Goal: Obtain resource: Download file/media

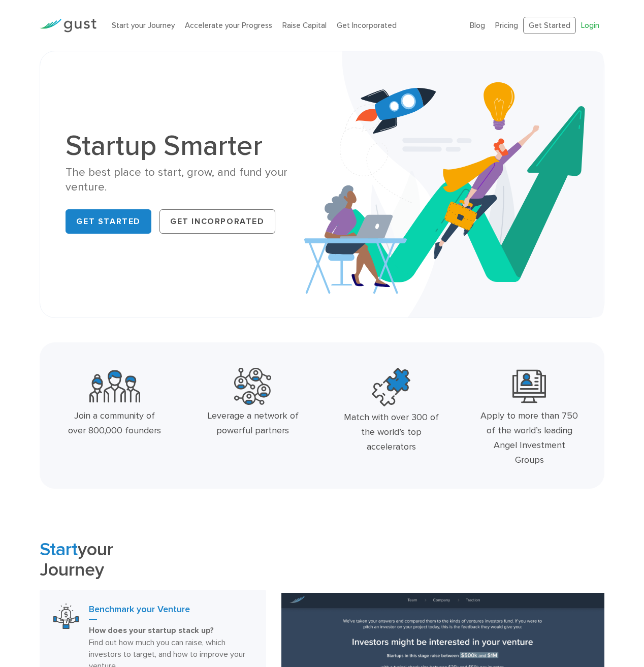
click at [593, 26] on link "Login" at bounding box center [590, 25] width 18 height 9
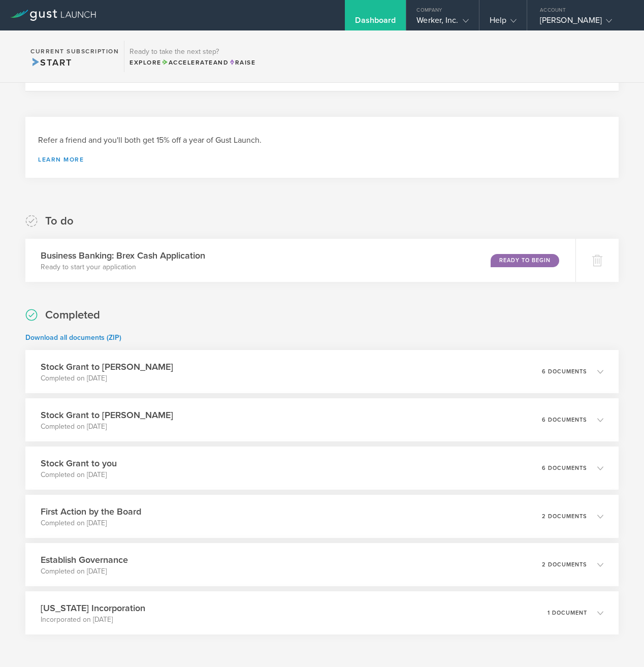
scroll to position [337, 0]
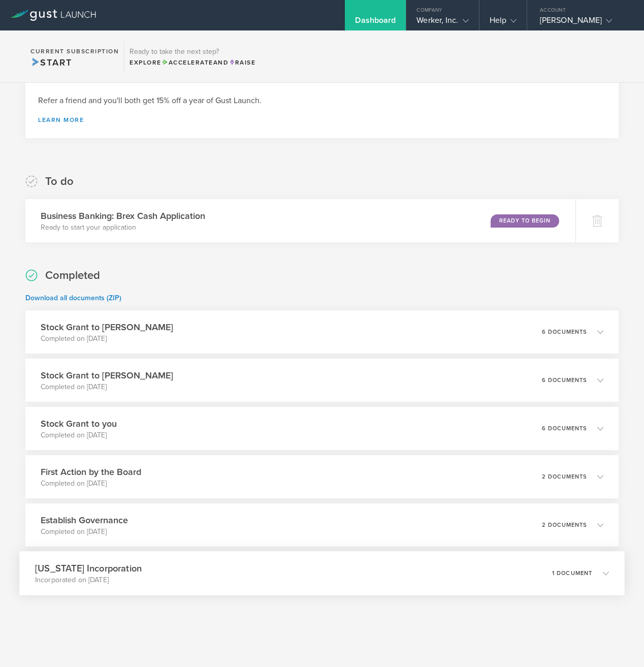
click at [173, 580] on div "[US_STATE] Incorporation Incorporated on [DATE] 1 document" at bounding box center [321, 573] width 605 height 44
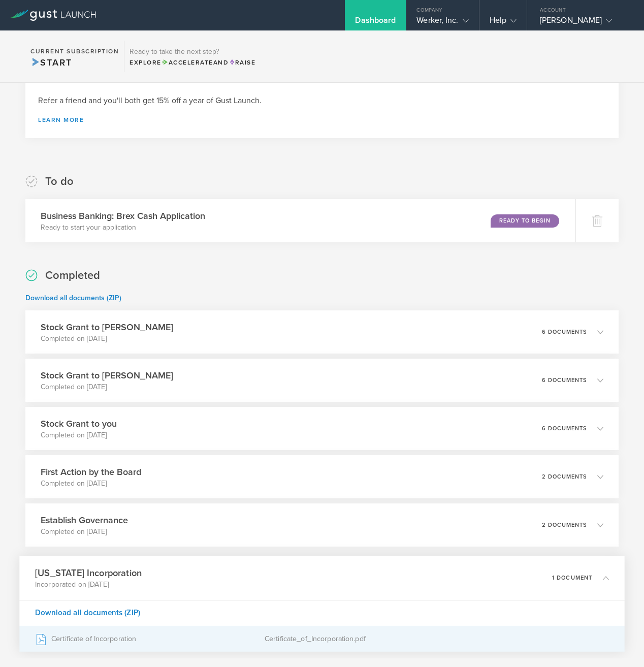
click at [98, 648] on div "Certificate of Incorporation" at bounding box center [149, 638] width 229 height 25
